Goal: Navigation & Orientation: Find specific page/section

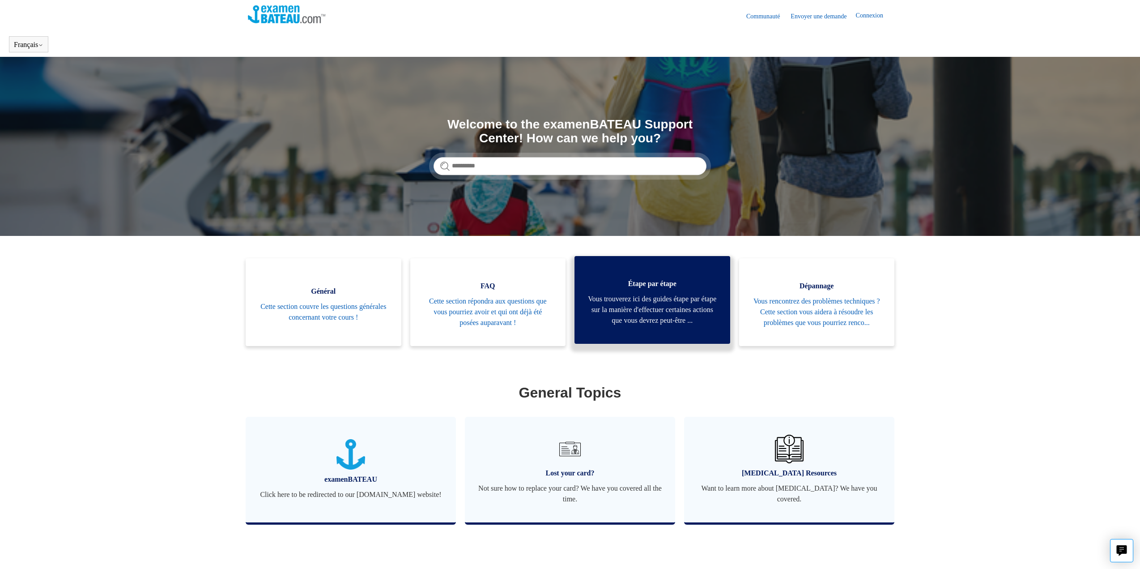
click at [690, 306] on span "Vous trouverez ici des guides étape par étape sur la manière d'effectuer certai…" at bounding box center [652, 309] width 129 height 32
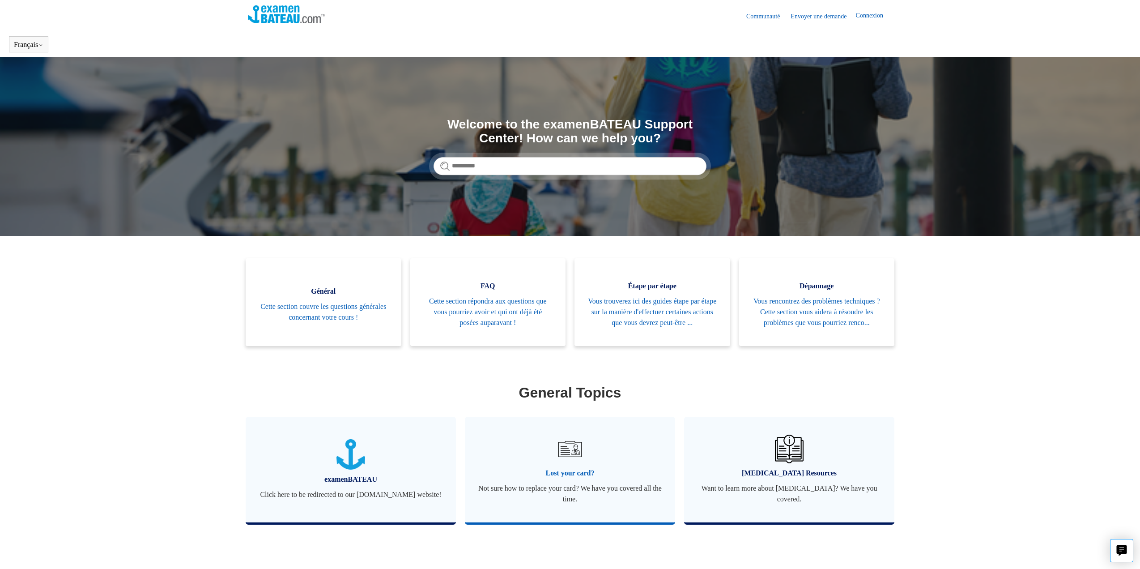
click at [583, 450] on img at bounding box center [569, 448] width 31 height 31
